Goal: Book appointment/travel/reservation

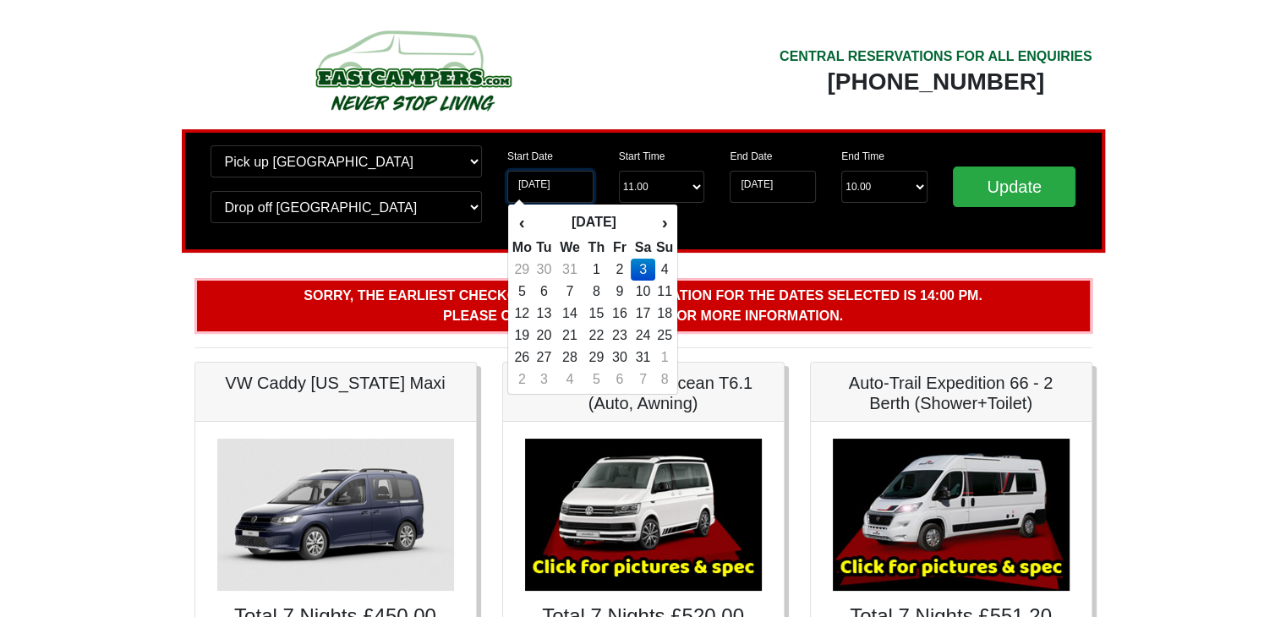
click at [575, 186] on input "03-01-2026" at bounding box center [550, 187] width 86 height 32
click at [524, 218] on th "‹" at bounding box center [522, 222] width 21 height 29
click at [643, 353] on td "27" at bounding box center [643, 358] width 25 height 22
type input "27-12-2025"
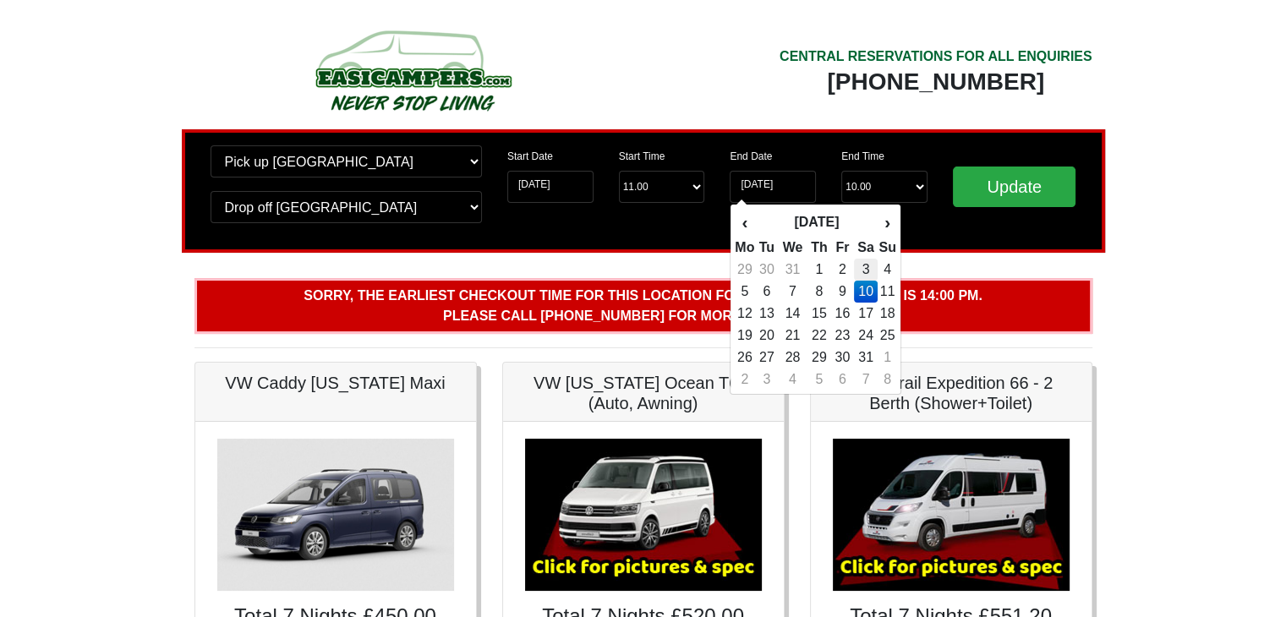
click at [867, 271] on td "3" at bounding box center [866, 270] width 25 height 22
type input "03-01-2026"
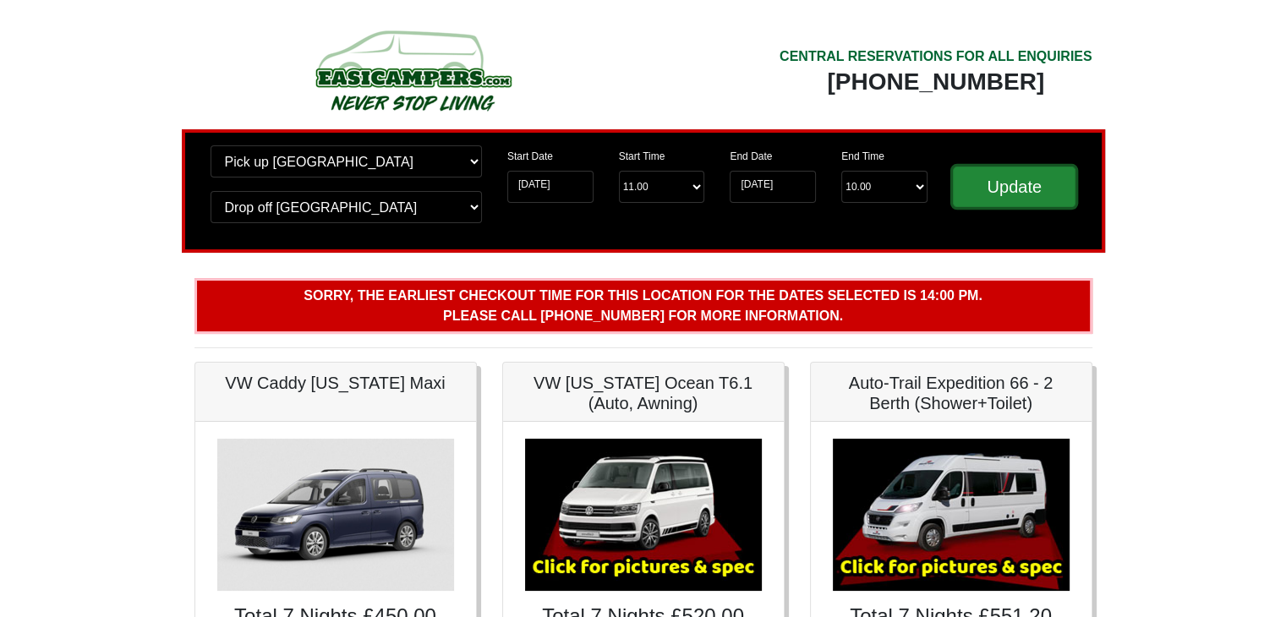
click at [1005, 186] on input "Update" at bounding box center [1014, 187] width 123 height 41
click at [578, 186] on input "27-12-2025" at bounding box center [550, 187] width 86 height 32
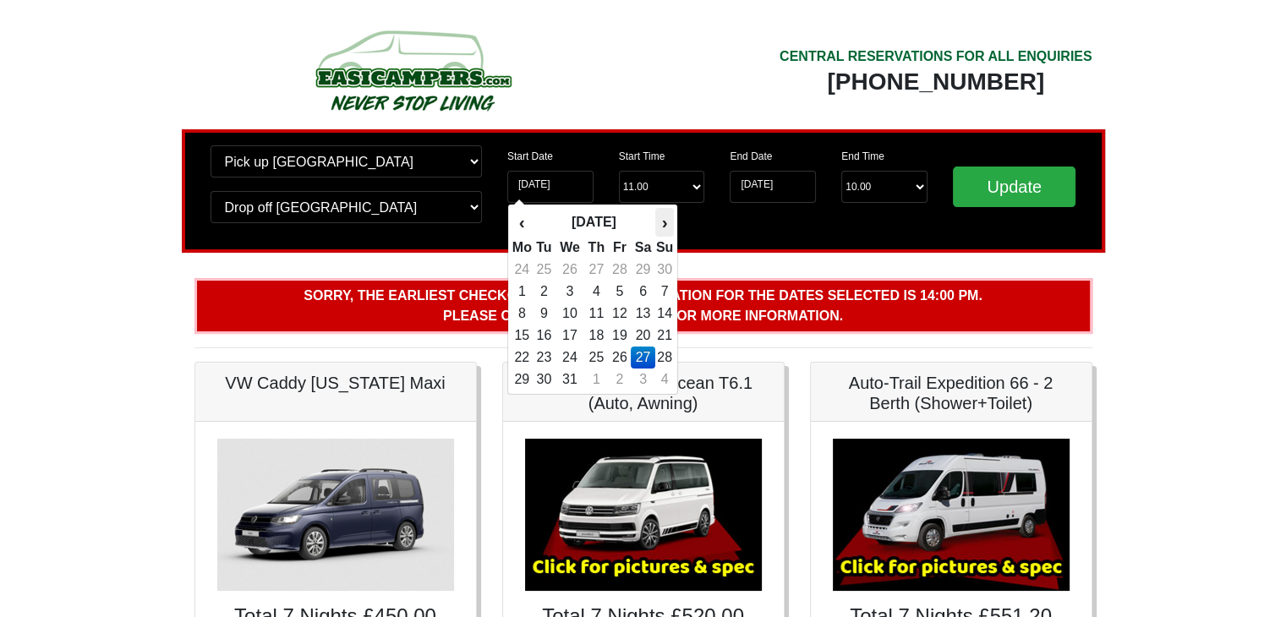
click at [663, 227] on th "›" at bounding box center [664, 222] width 19 height 29
click at [642, 290] on td "10" at bounding box center [643, 292] width 25 height 22
type input "[DATE]"
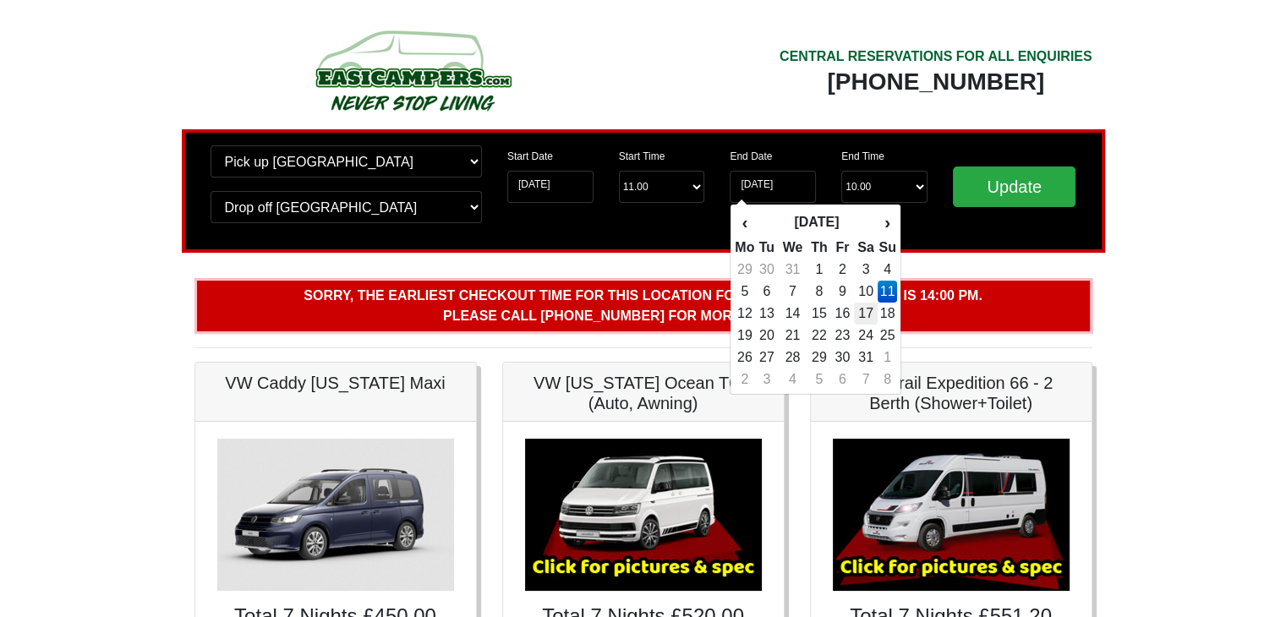
click at [865, 306] on td "17" at bounding box center [866, 314] width 25 height 22
type input "[DATE]"
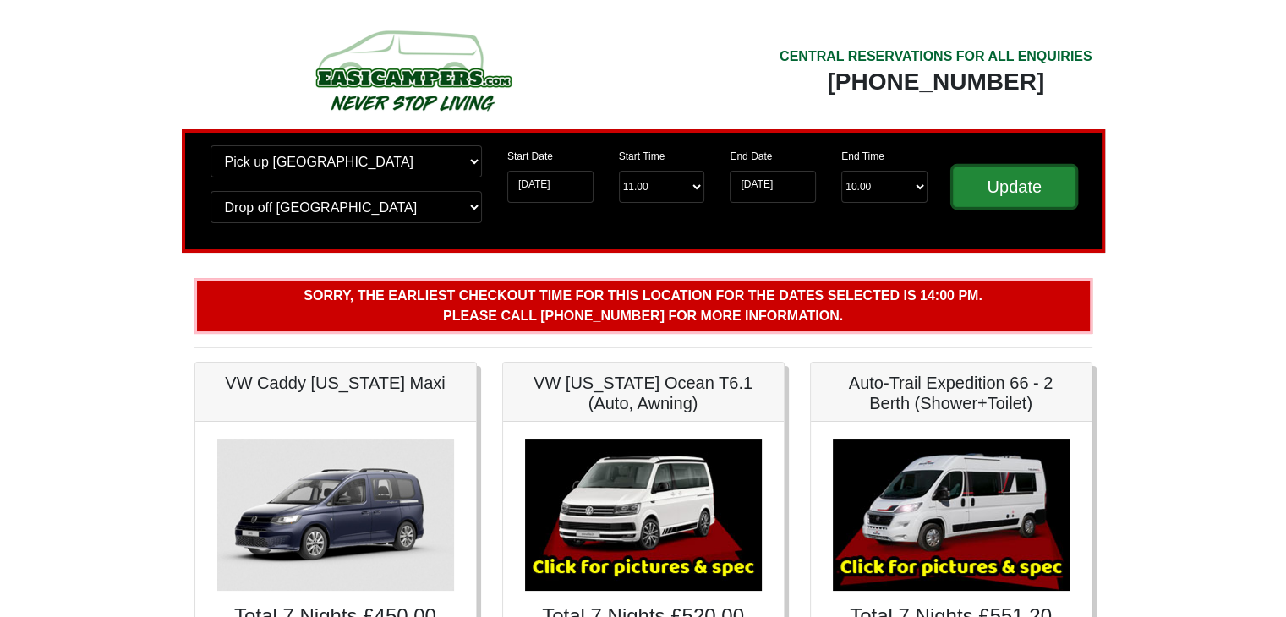
click at [1025, 183] on input "Update" at bounding box center [1014, 187] width 123 height 41
click at [988, 188] on input "Update" at bounding box center [1014, 187] width 123 height 41
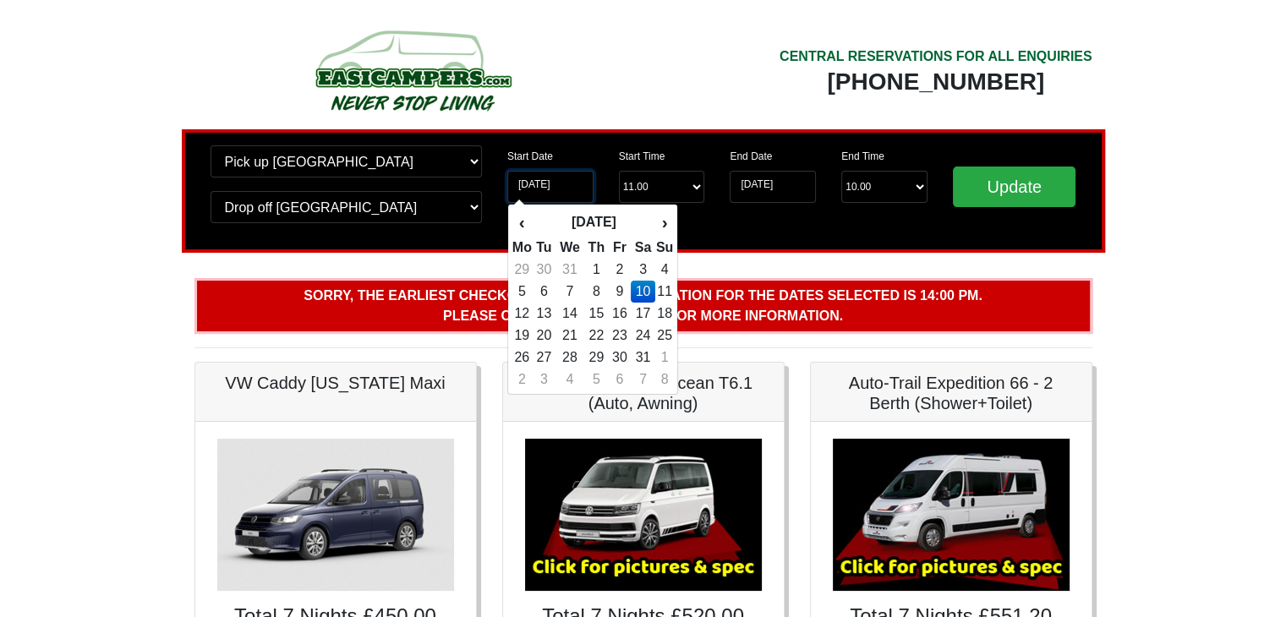
click at [578, 187] on input "[DATE]" at bounding box center [550, 187] width 86 height 32
click at [516, 222] on th "‹" at bounding box center [522, 222] width 21 height 29
